Goal: Task Accomplishment & Management: Manage account settings

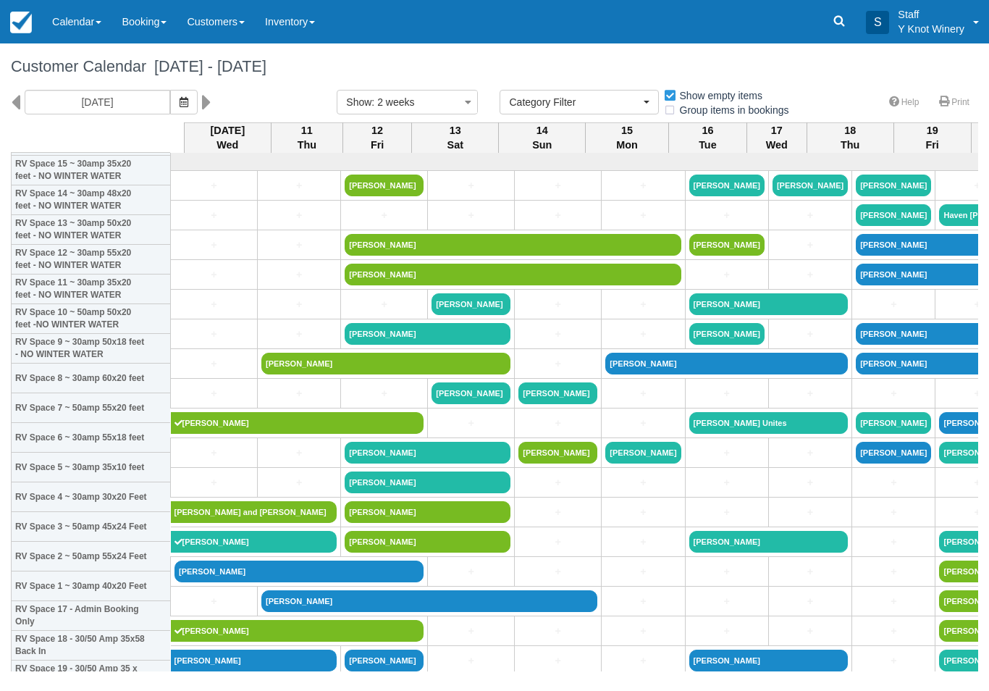
select select
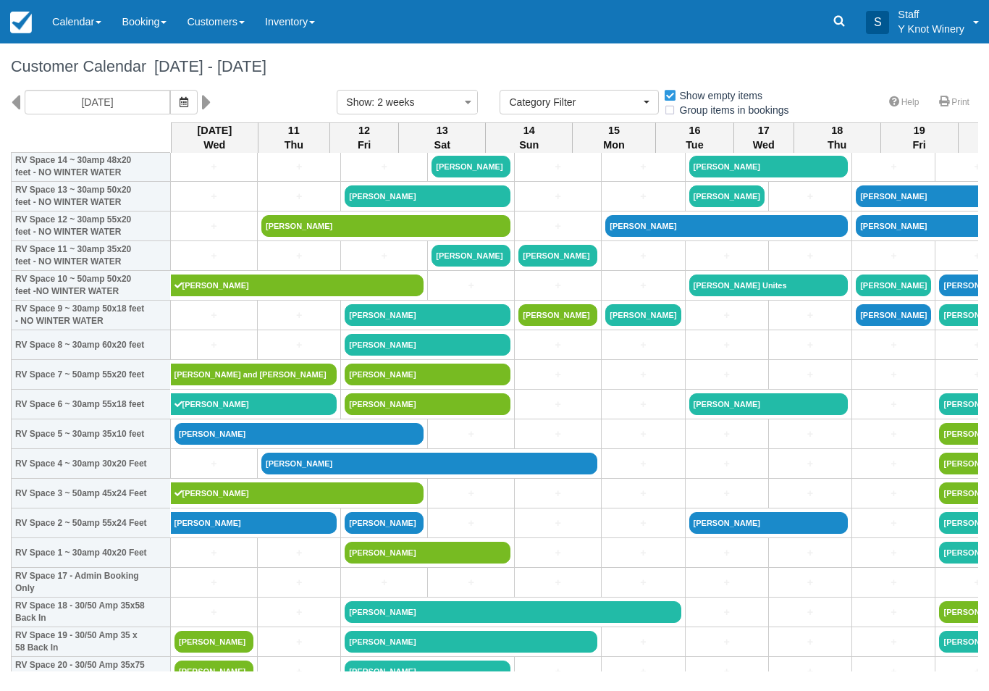
scroll to position [138, 0]
click at [239, 590] on link "+" at bounding box center [213, 582] width 79 height 15
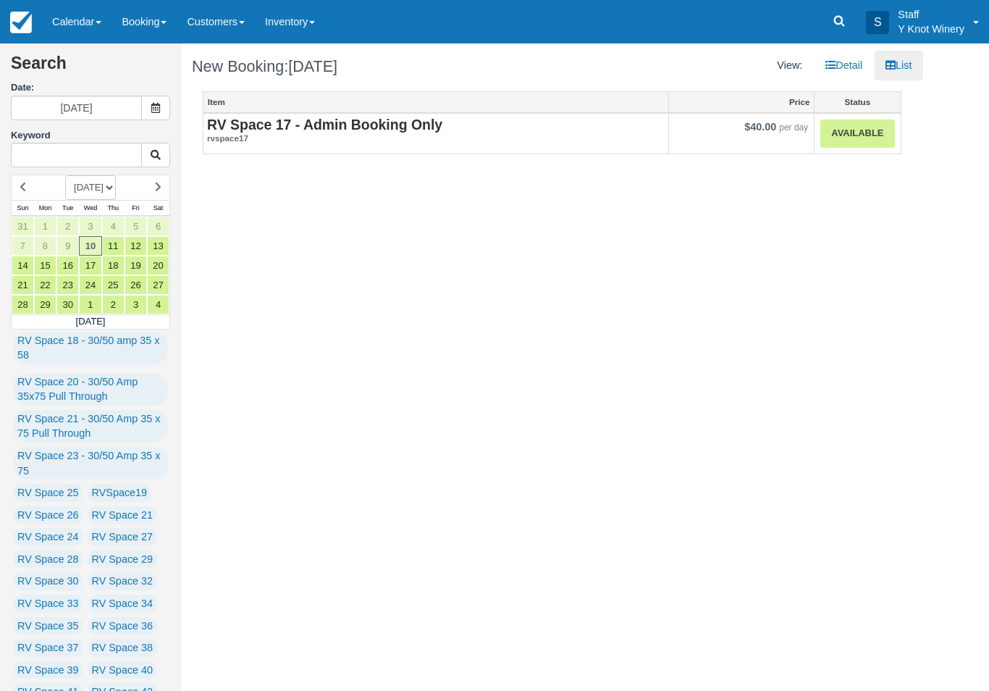
click at [85, 28] on link "Calendar" at bounding box center [76, 21] width 69 height 43
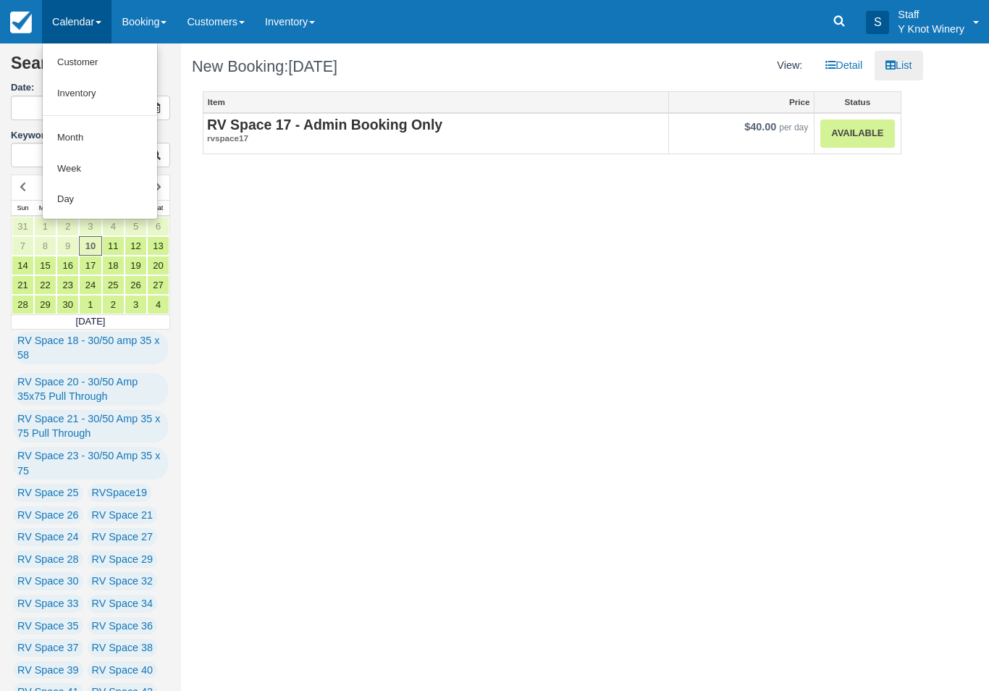
click at [125, 64] on link "Customer" at bounding box center [100, 62] width 114 height 31
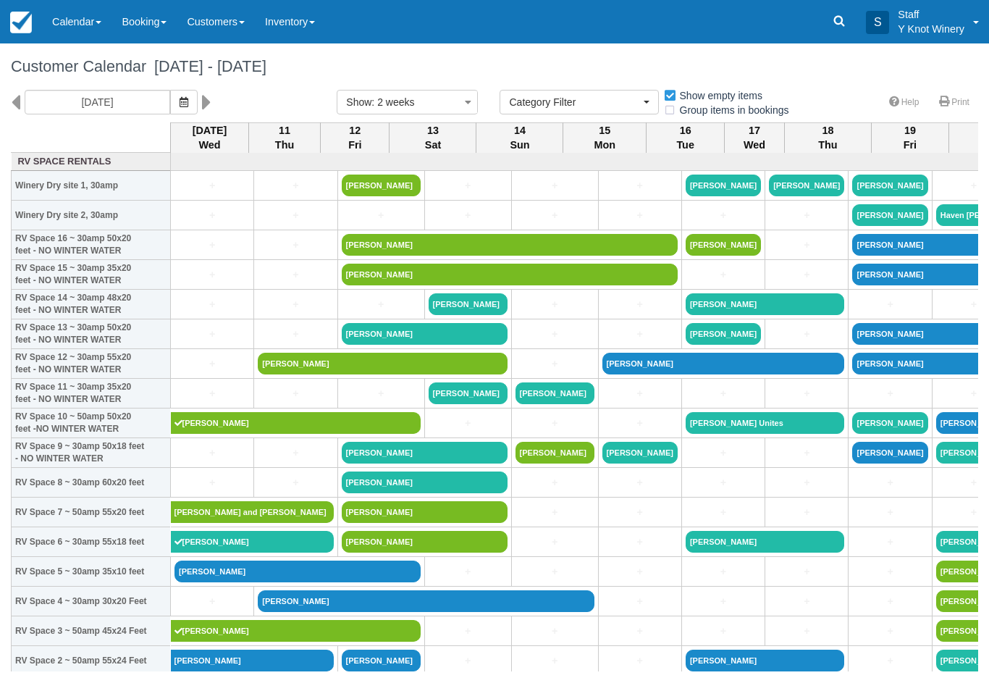
select select
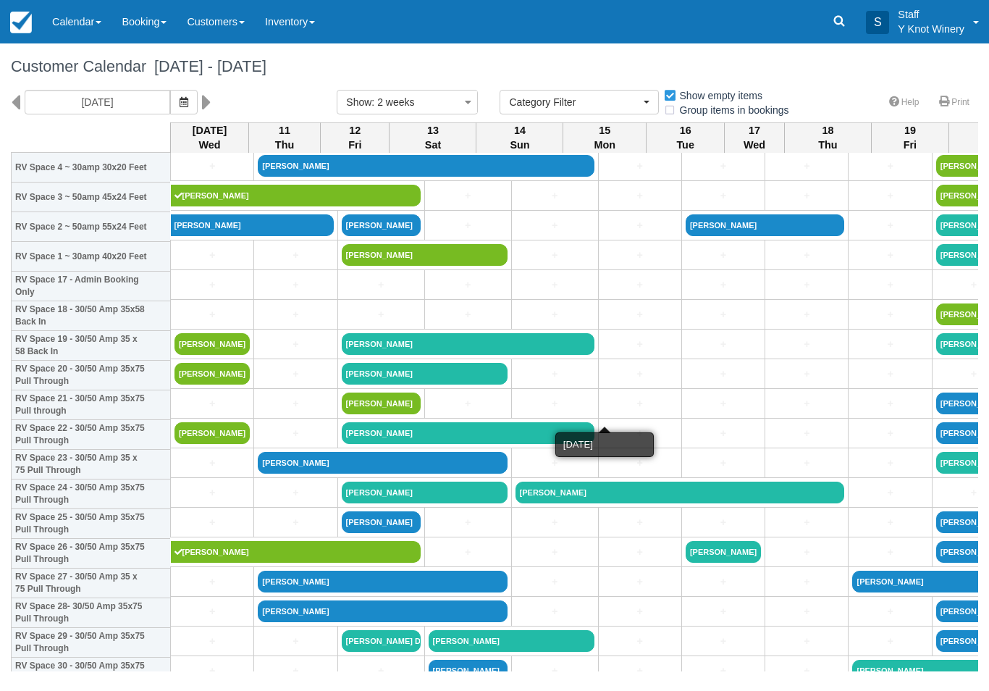
scroll to position [432, 0]
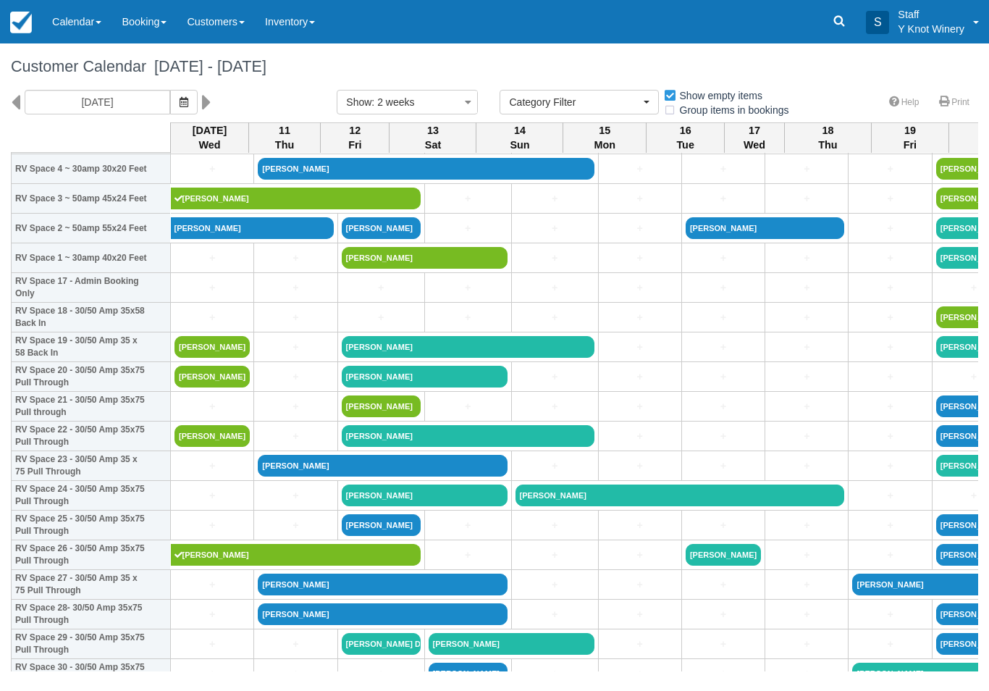
click at [180, 103] on icon "button" at bounding box center [184, 102] width 9 height 10
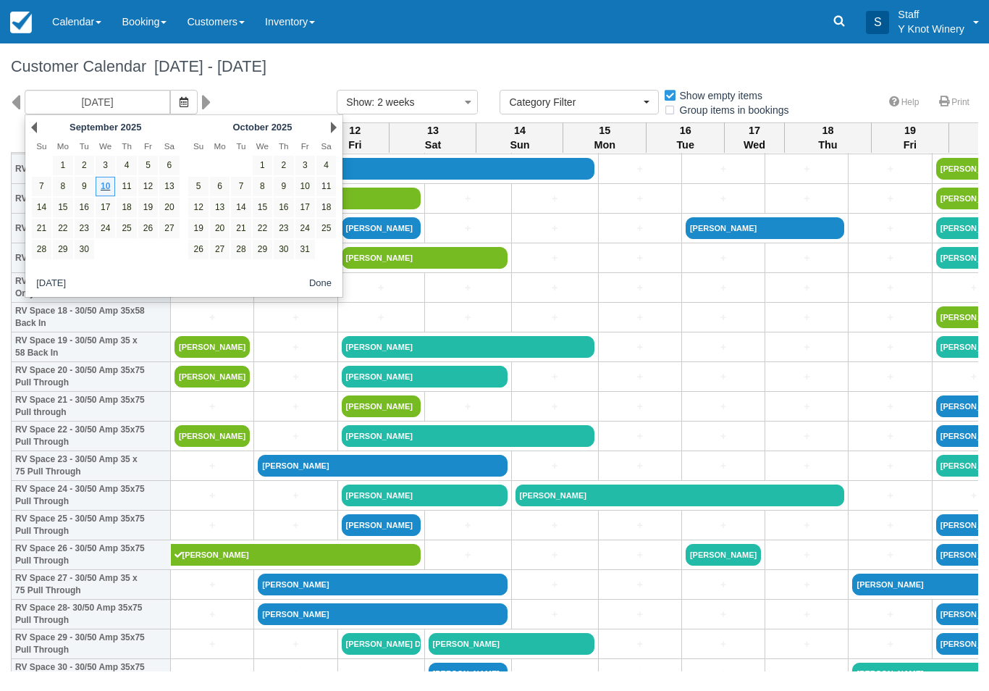
click at [79, 188] on link "9" at bounding box center [85, 187] width 20 height 20
type input "09/09/25"
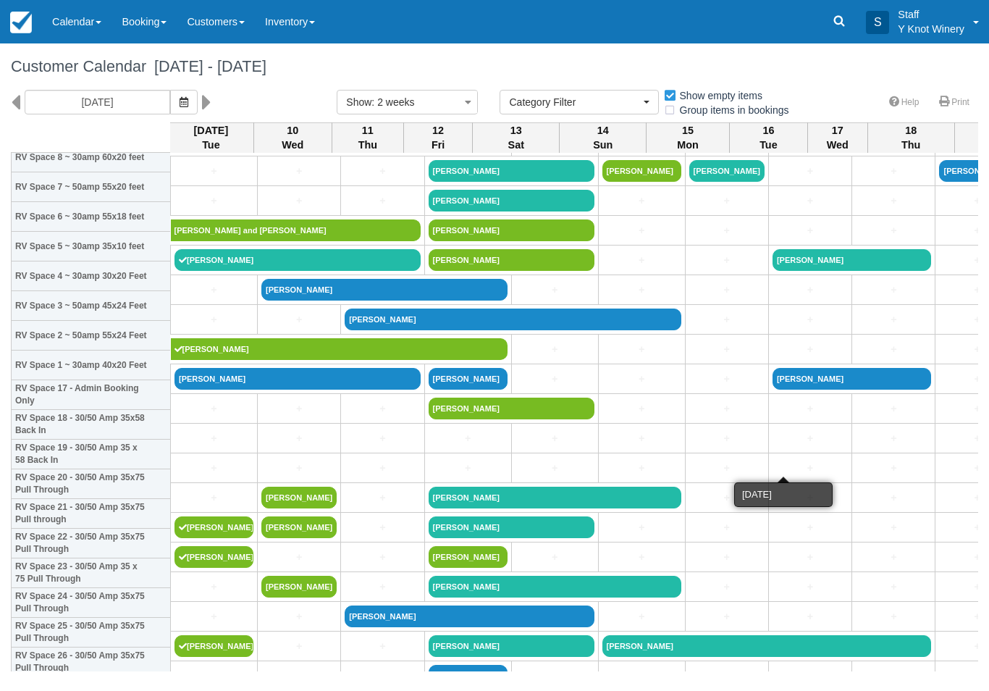
scroll to position [379, 10]
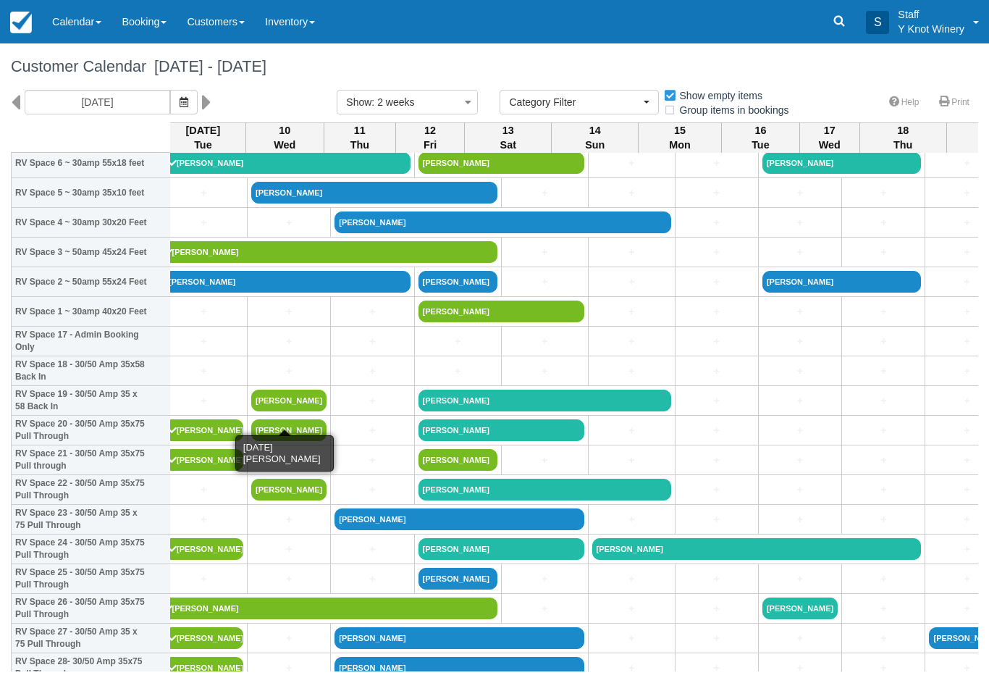
click at [288, 410] on link "[PERSON_NAME]" at bounding box center [288, 400] width 75 height 22
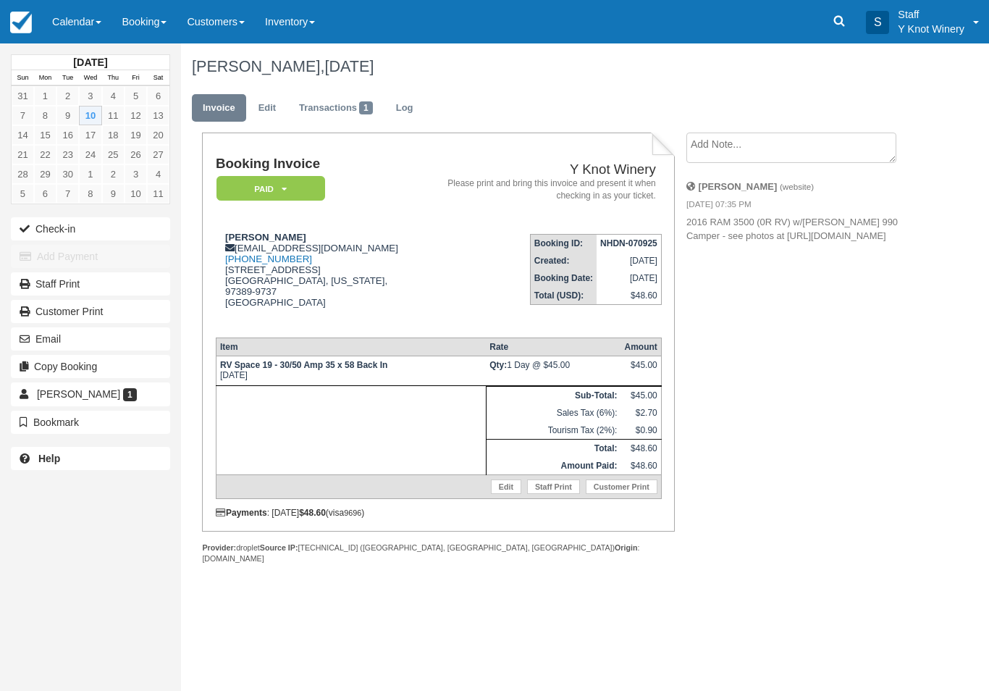
click at [54, 231] on button "Check-in" at bounding box center [90, 228] width 159 height 23
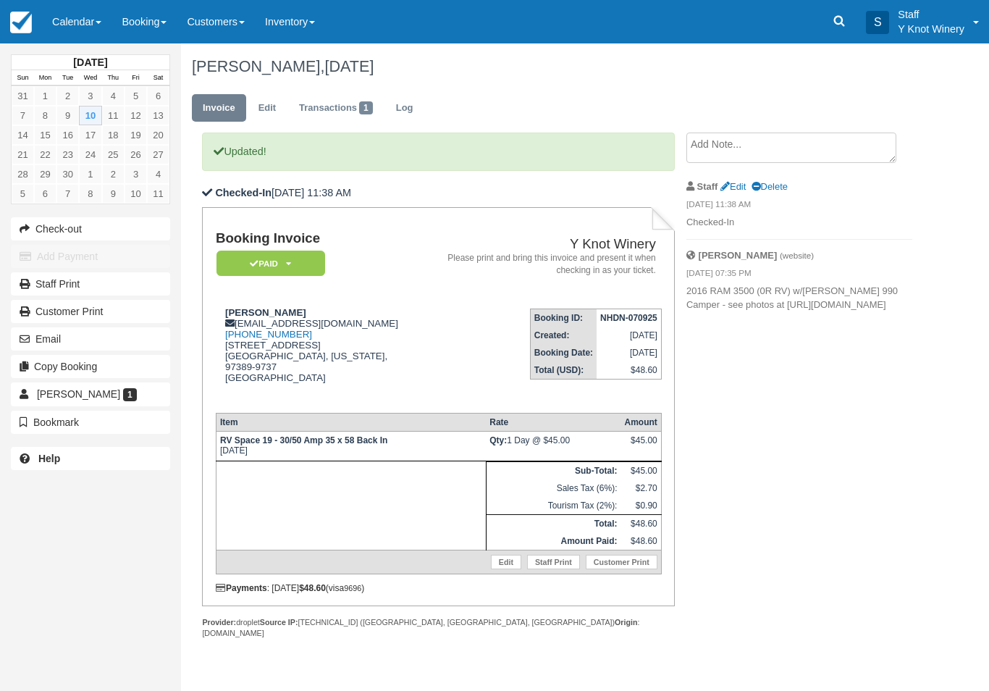
click at [102, 13] on link "Calendar" at bounding box center [76, 21] width 69 height 43
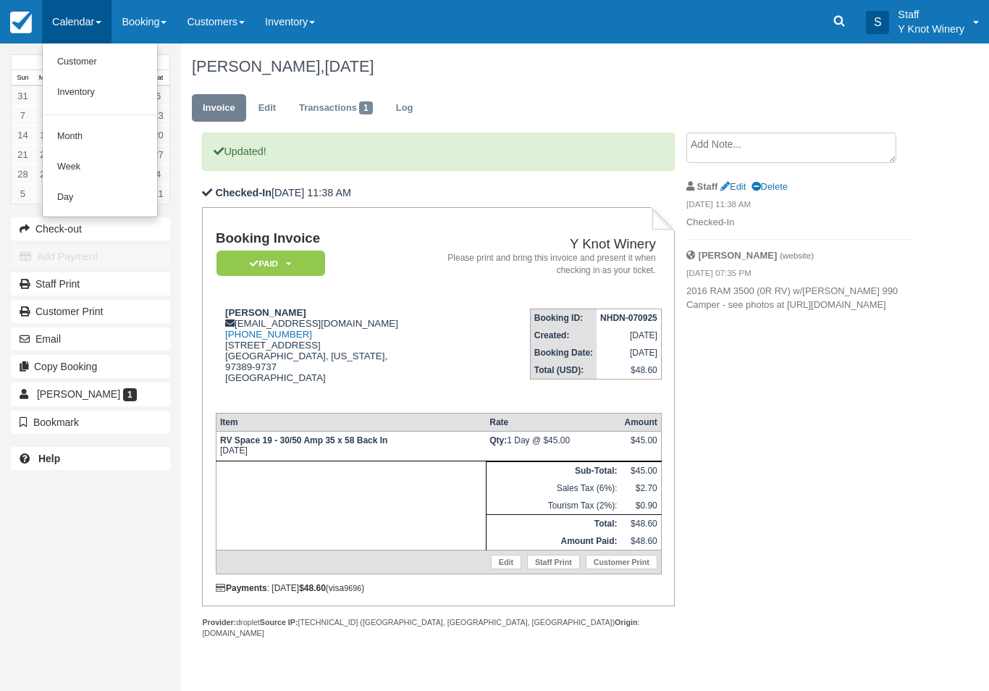
click at [94, 41] on div at bounding box center [494, 345] width 989 height 691
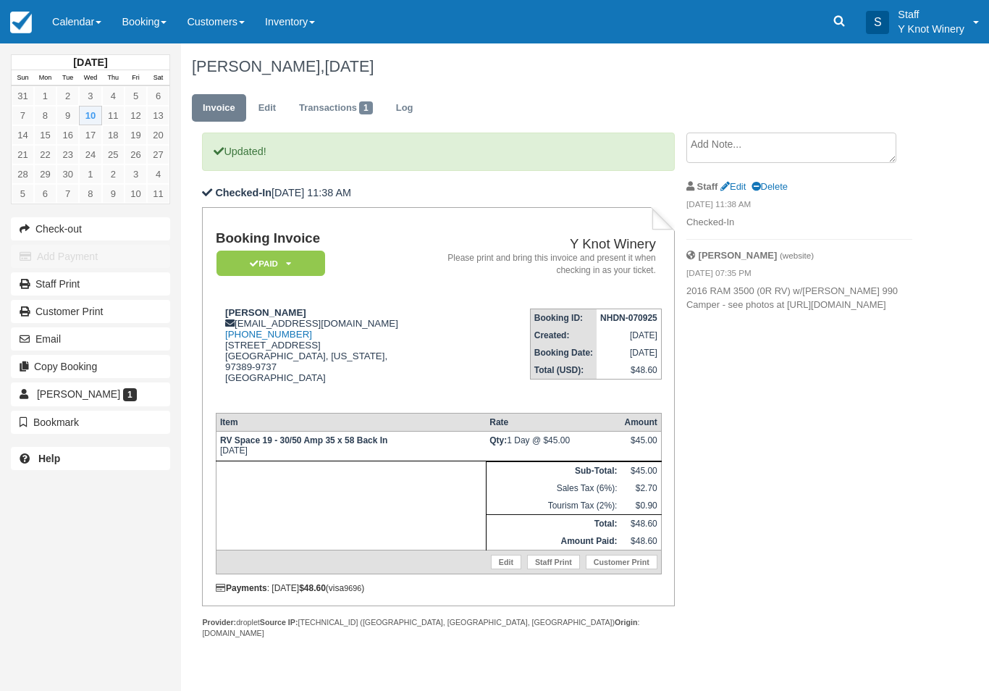
click at [91, 28] on link "Calendar" at bounding box center [76, 21] width 69 height 43
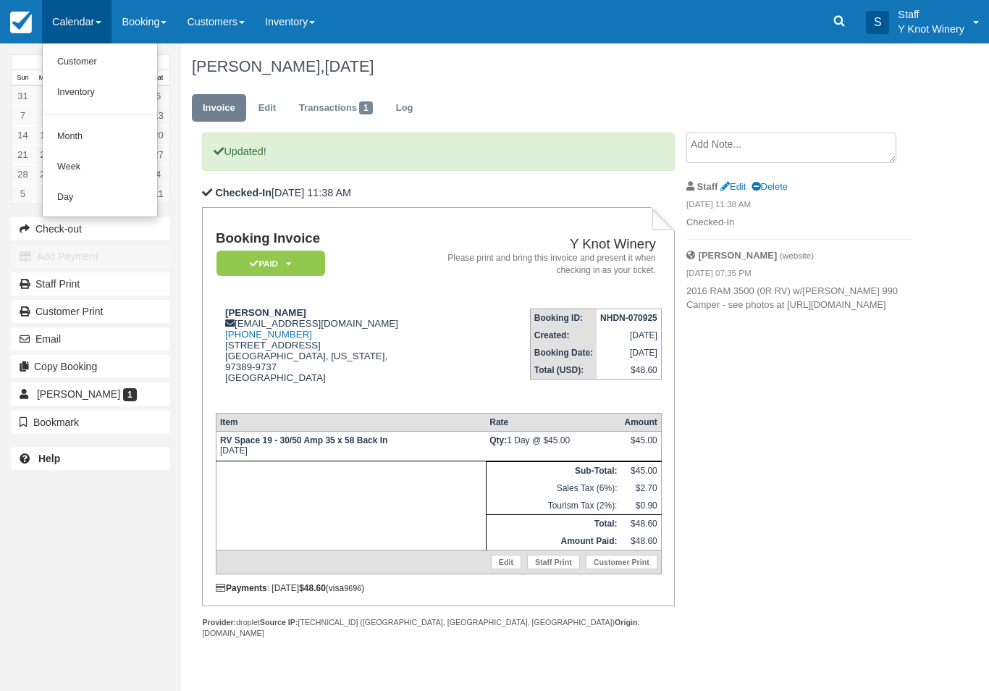
click at [71, 71] on link "Customer" at bounding box center [100, 62] width 114 height 30
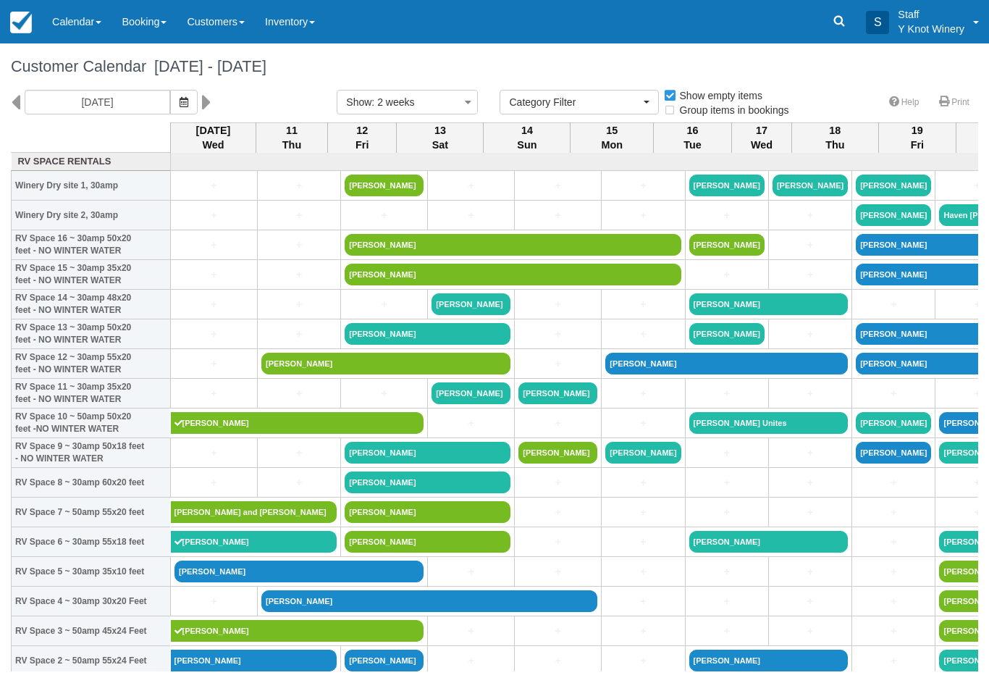
select select
click at [199, 582] on link "[PERSON_NAME]" at bounding box center [298, 571] width 249 height 22
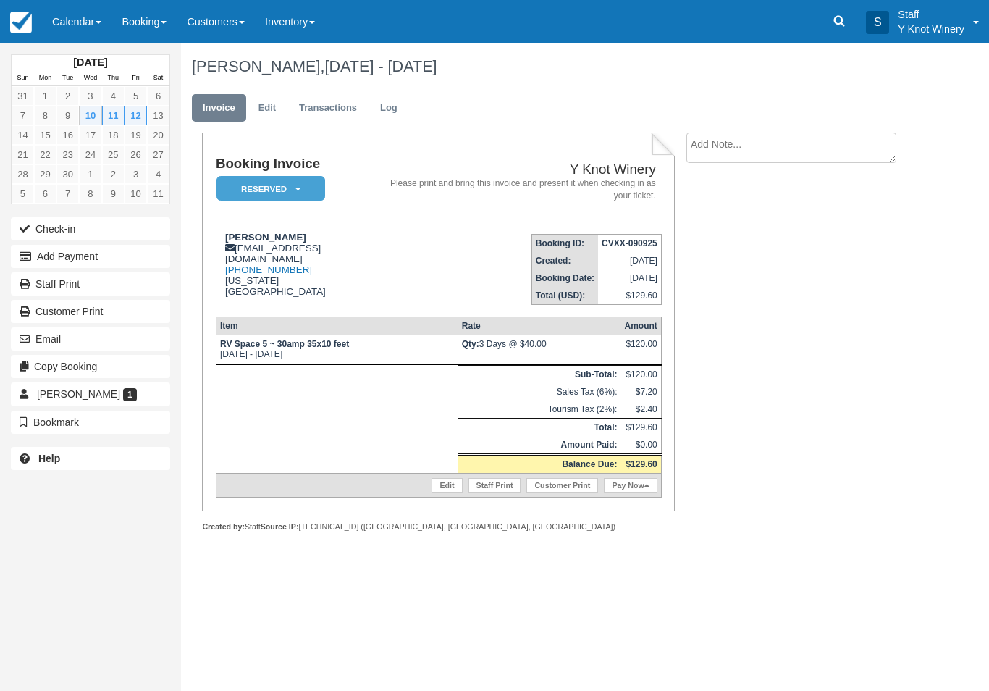
click at [105, 25] on link "Calendar" at bounding box center [76, 21] width 69 height 43
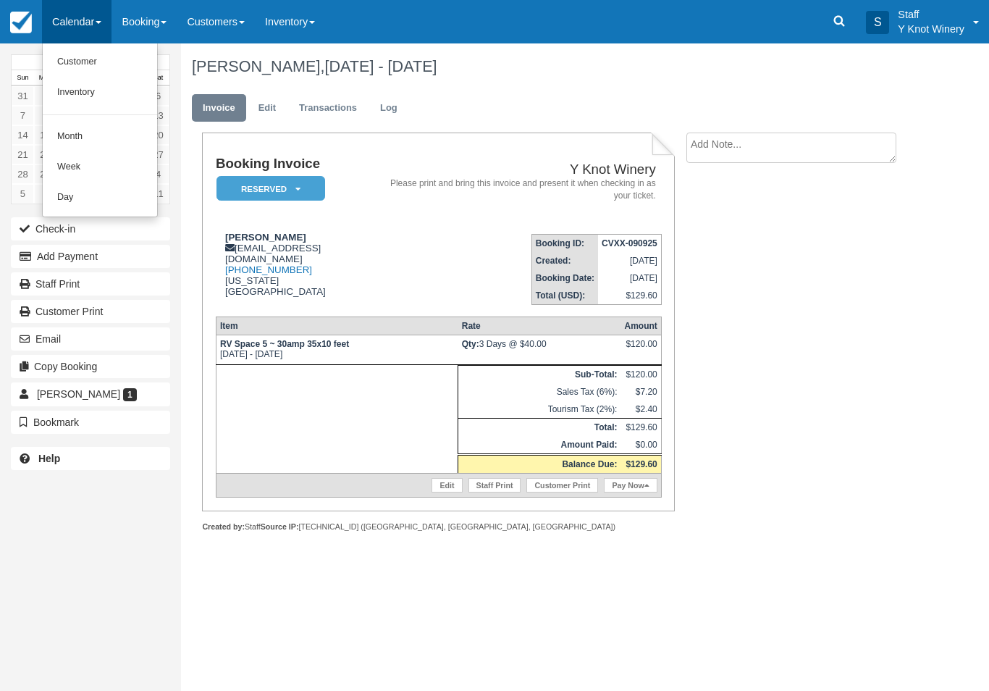
click at [86, 69] on link "Customer" at bounding box center [100, 62] width 114 height 30
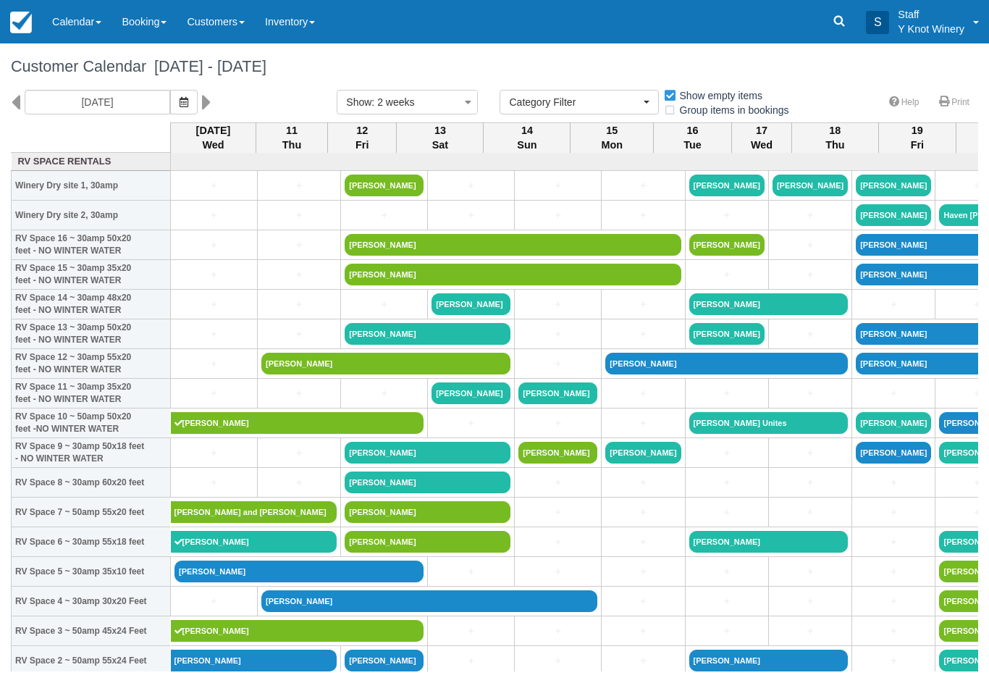
select select
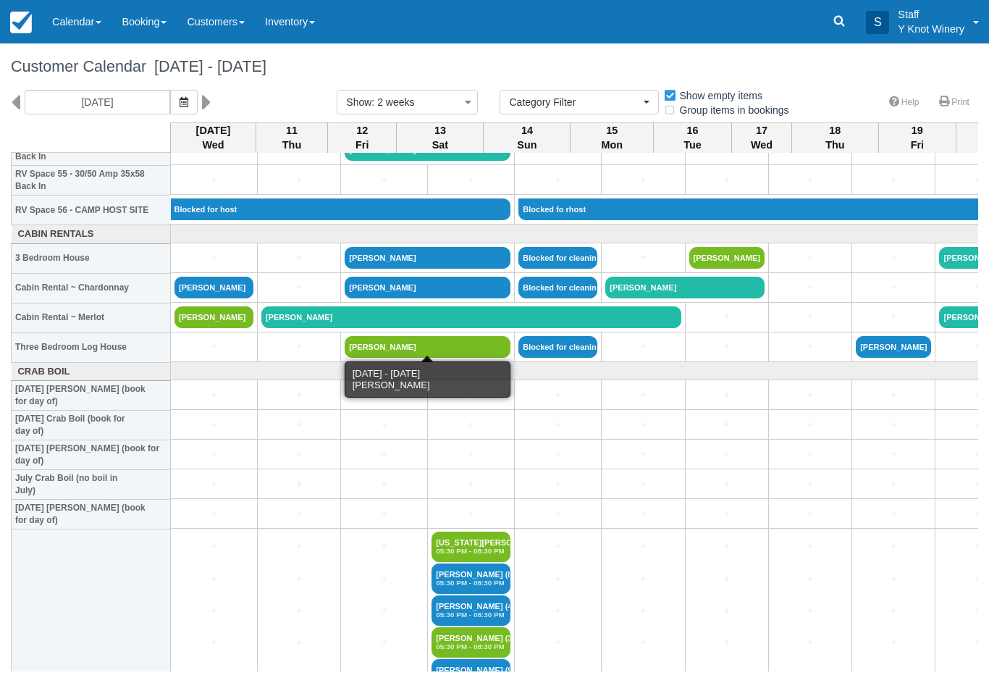
scroll to position [1669, 0]
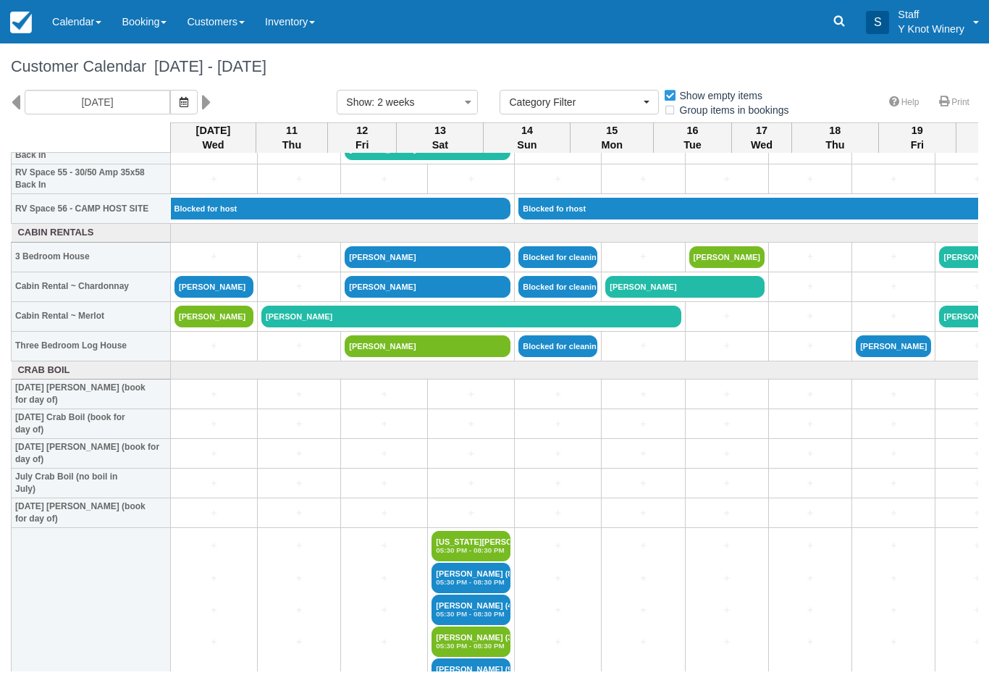
click at [201, 295] on link "[PERSON_NAME]" at bounding box center [213, 287] width 79 height 22
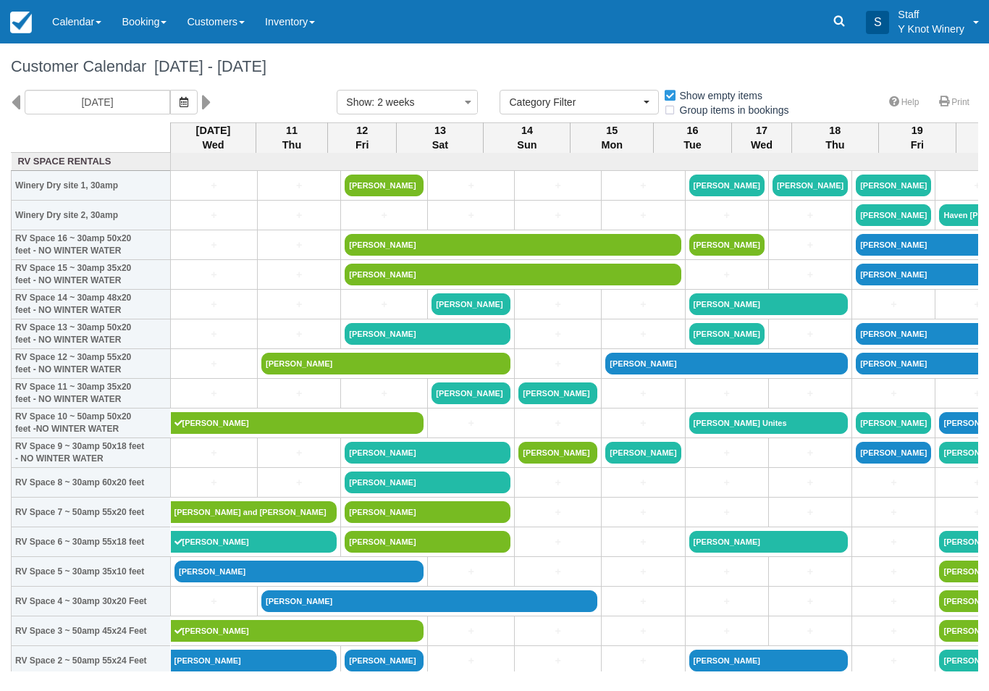
select select
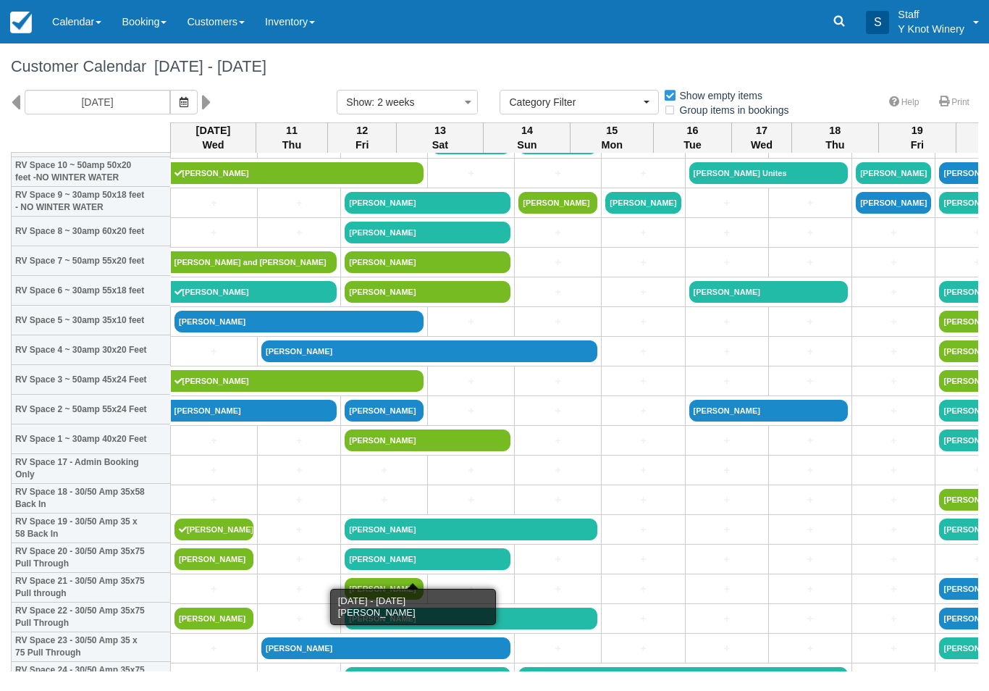
scroll to position [253, 0]
